Goal: Task Accomplishment & Management: Manage account settings

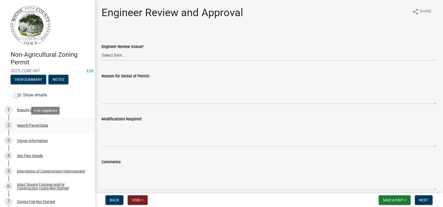
click at [32, 126] on div "Search Parcel Data" at bounding box center [32, 125] width 31 height 4
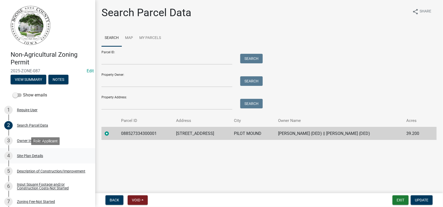
click at [26, 157] on div "Site Plan Details" at bounding box center [30, 156] width 26 height 4
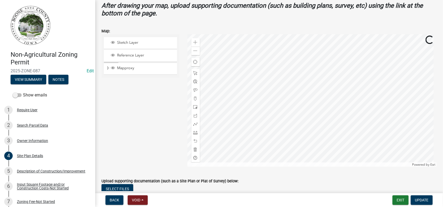
scroll to position [238, 0]
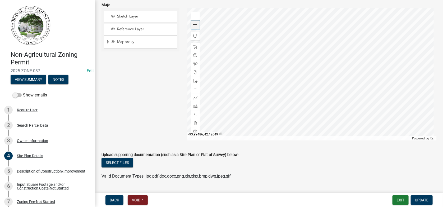
click at [197, 24] on div "Zoom out" at bounding box center [196, 24] width 8 height 8
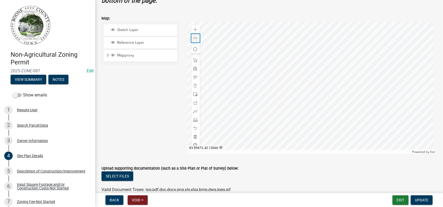
scroll to position [225, 0]
click at [194, 38] on span at bounding box center [196, 37] width 4 height 4
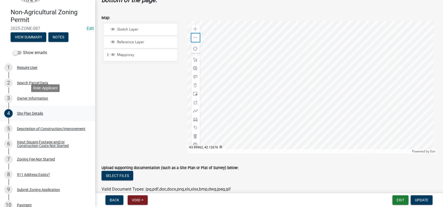
scroll to position [53, 0]
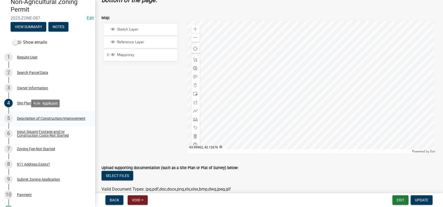
click at [29, 117] on div "Description of Construction/Improvement" at bounding box center [51, 118] width 69 height 4
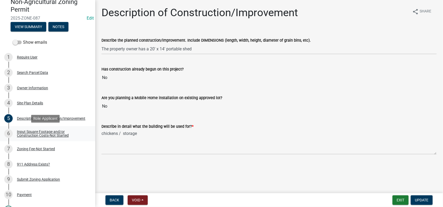
click at [46, 135] on div "Input Square Footage and/or Construction Costs-Not Started" at bounding box center [52, 133] width 70 height 7
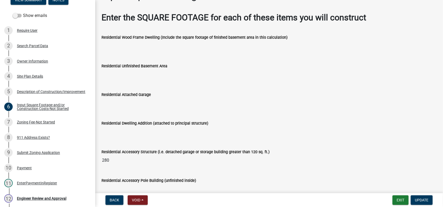
scroll to position [26, 0]
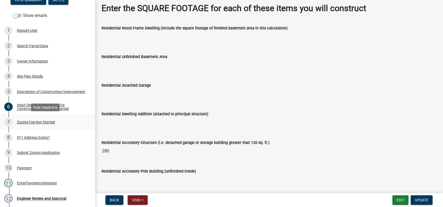
click at [25, 123] on div "Zoning Fee-Not Started" at bounding box center [36, 122] width 38 height 4
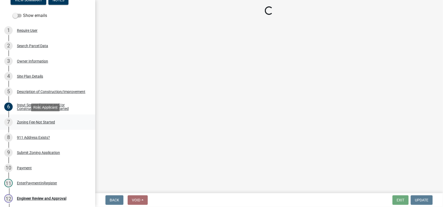
scroll to position [0, 0]
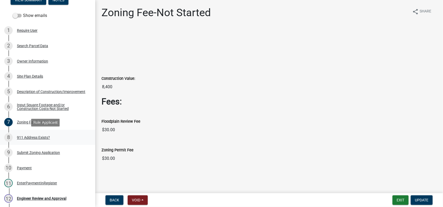
click at [25, 141] on div "8 911 Address Exists?" at bounding box center [45, 137] width 83 height 8
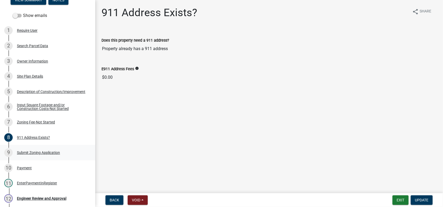
click at [41, 151] on div "Submit Zoning Application" at bounding box center [38, 153] width 43 height 4
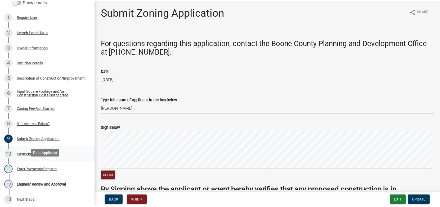
scroll to position [106, 0]
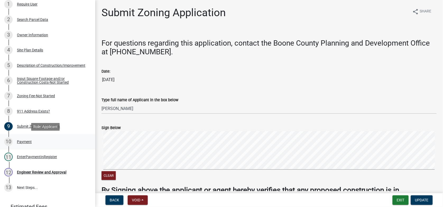
click at [21, 144] on div "10 Payment" at bounding box center [45, 141] width 83 height 8
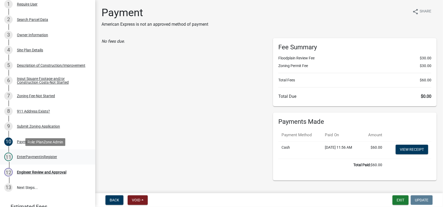
click at [38, 158] on div "11 EnterPaymentInRegister" at bounding box center [45, 156] width 83 height 8
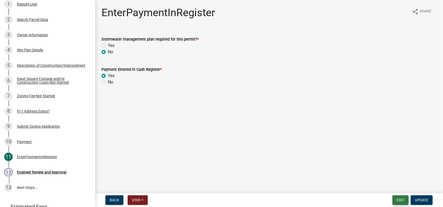
click at [402, 200] on button "Exit" at bounding box center [401, 200] width 16 height 10
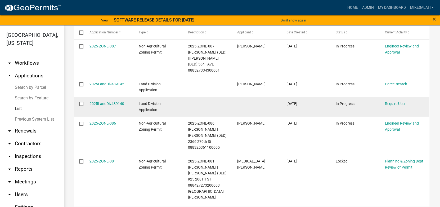
scroll to position [106, 0]
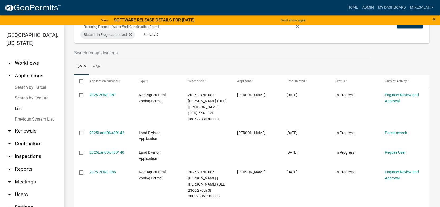
scroll to position [106, 0]
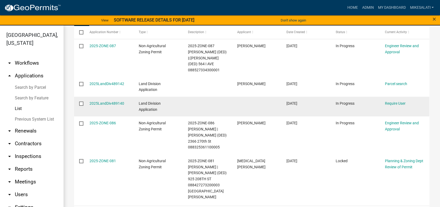
click at [81, 103] on input "checkbox" at bounding box center [80, 102] width 3 height 3
checkbox input "true"
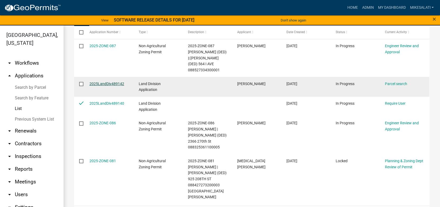
click at [111, 83] on link "2025LandDiv489142" at bounding box center [106, 83] width 35 height 4
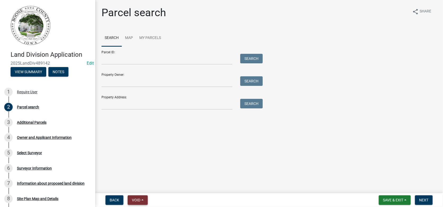
click at [137, 201] on span "Void" at bounding box center [136, 200] width 8 height 4
click at [140, 185] on button "Void" at bounding box center [149, 186] width 42 height 13
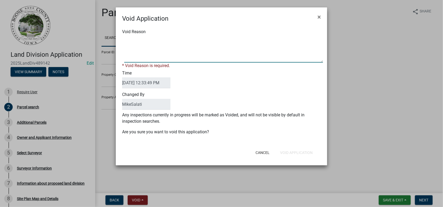
click at [129, 39] on textarea "Void Reason" at bounding box center [223, 49] width 199 height 26
type textarea "."
click at [294, 152] on div "Cancel Void Application" at bounding box center [256, 153] width 130 height 14
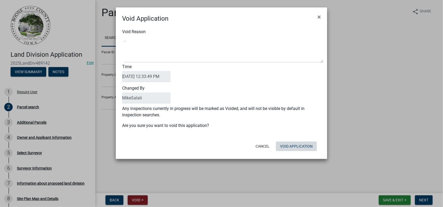
click at [295, 147] on button "Void Application" at bounding box center [296, 146] width 41 height 10
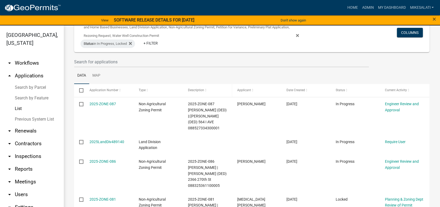
scroll to position [53, 0]
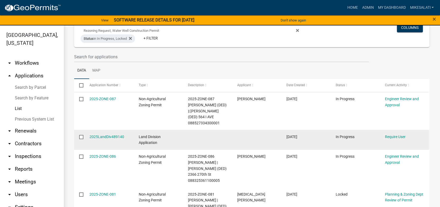
click at [83, 136] on input "checkbox" at bounding box center [80, 136] width 3 height 3
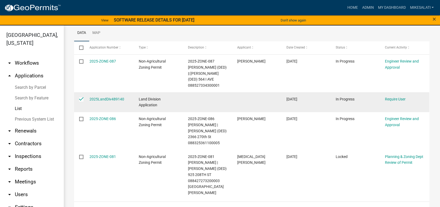
scroll to position [0, 0]
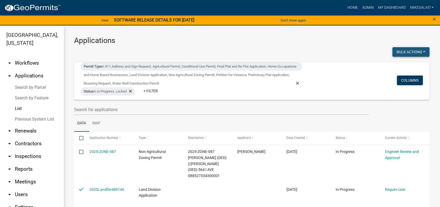
click at [402, 53] on button "Bulk Actions" at bounding box center [410, 52] width 37 height 10
click at [395, 65] on button "Void" at bounding box center [408, 65] width 42 height 13
checkbox input "false"
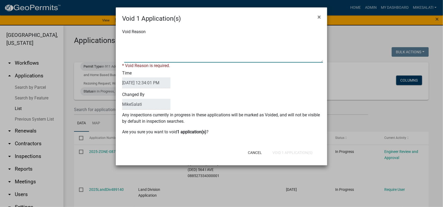
click at [135, 43] on textarea "Void Reason" at bounding box center [223, 49] width 199 height 26
type textarea "."
click at [295, 153] on form "Void 1 Application(s) × Void Reason * Void Reason is required. Time [DATE] 12:3…" at bounding box center [222, 83] width 212 height 153
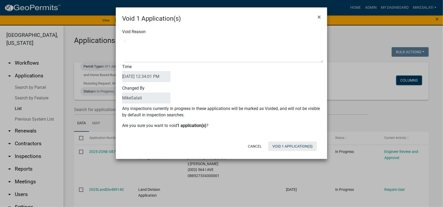
click at [292, 144] on button "Void 1 Application(s)" at bounding box center [293, 146] width 49 height 10
